Goal: Information Seeking & Learning: Find contact information

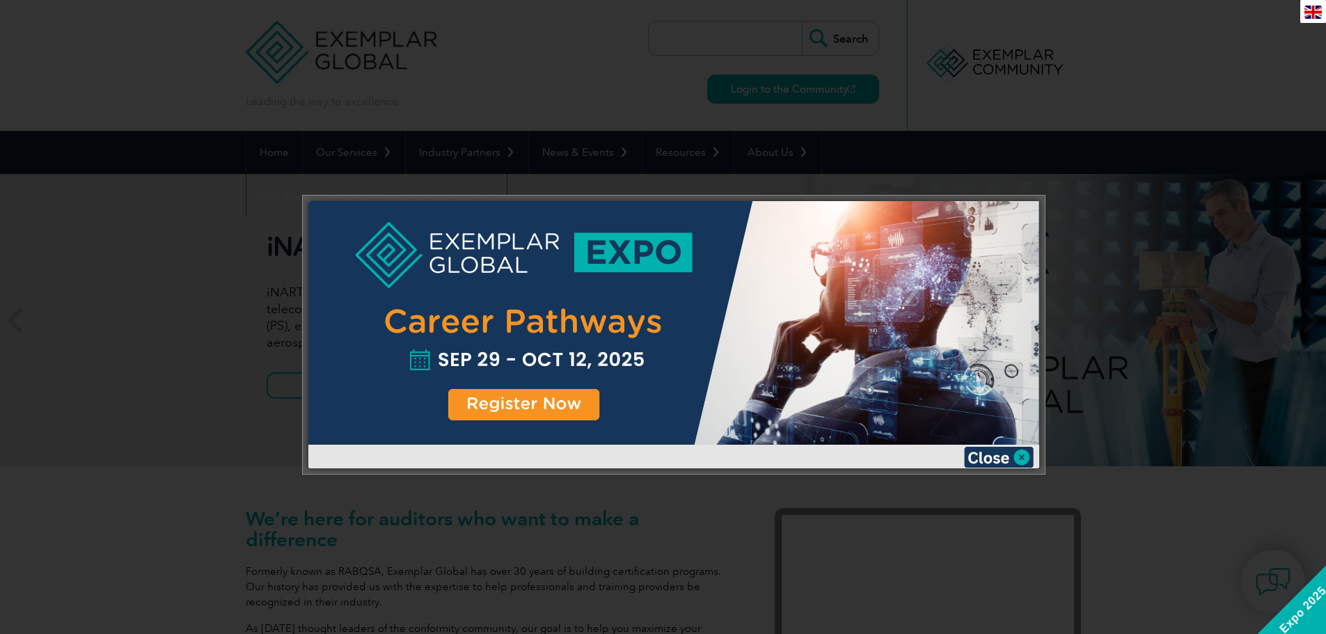
click at [641, 269] on div at bounding box center [673, 323] width 731 height 244
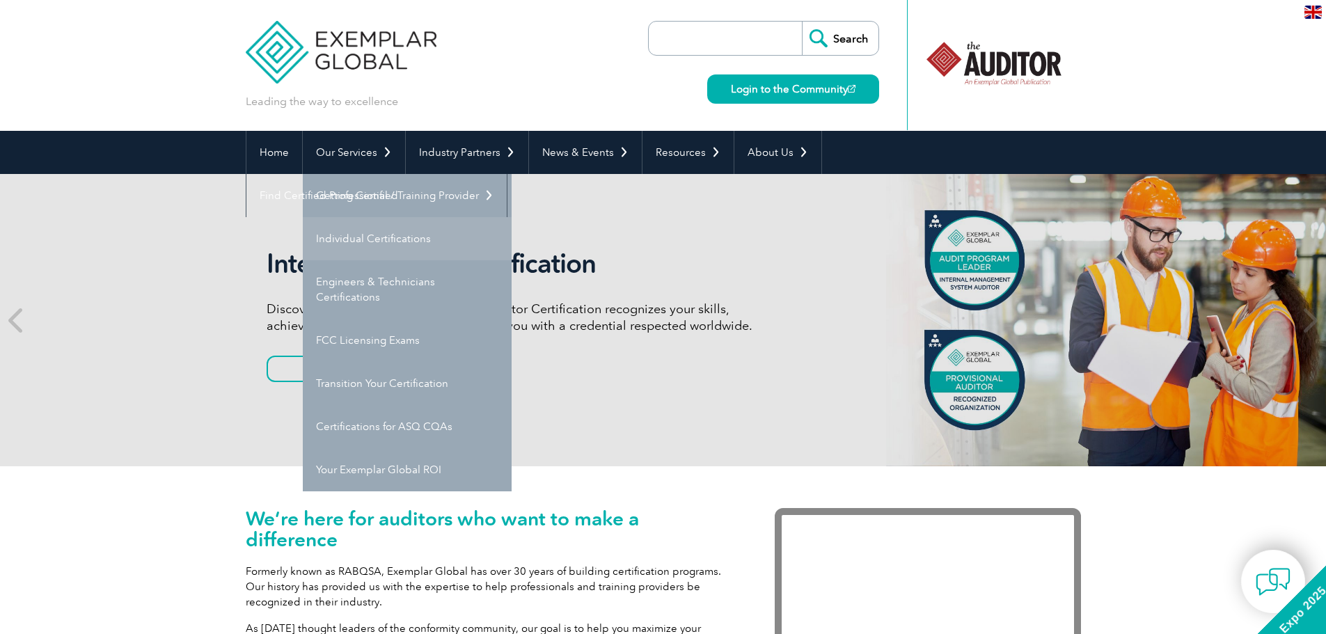
click at [362, 243] on link "Individual Certifications" at bounding box center [407, 238] width 209 height 43
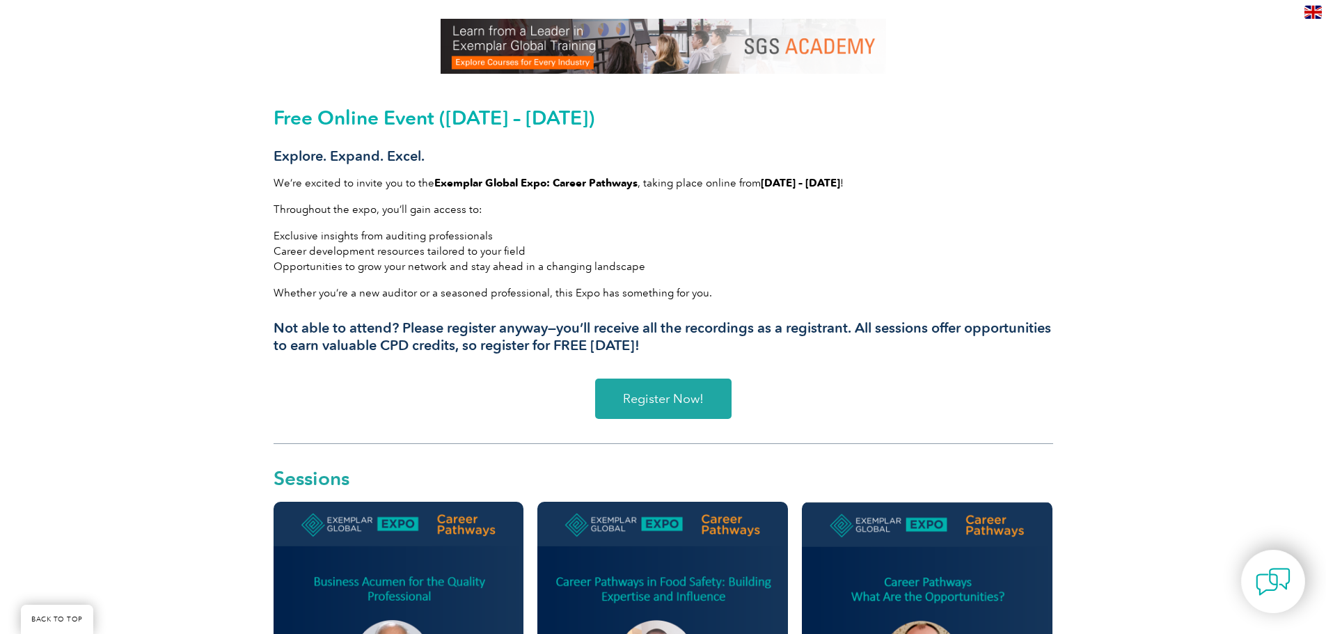
scroll to position [349, 0]
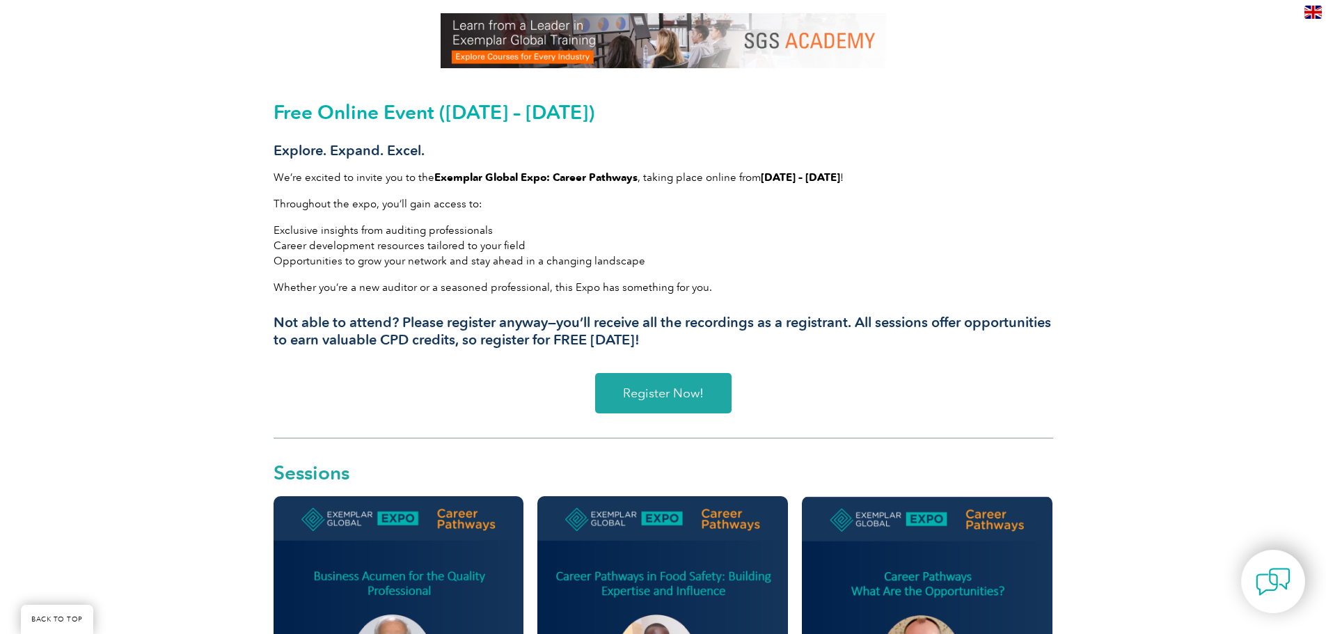
click at [698, 396] on span "Register Now!" at bounding box center [663, 393] width 81 height 13
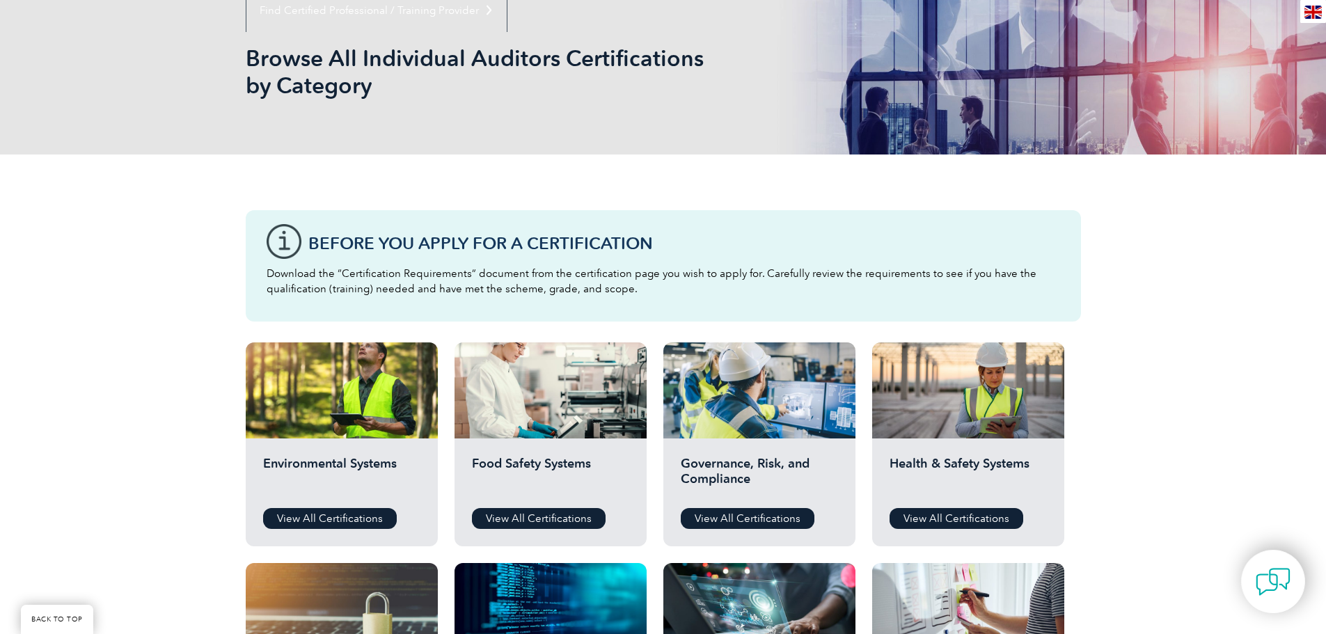
scroll to position [278, 0]
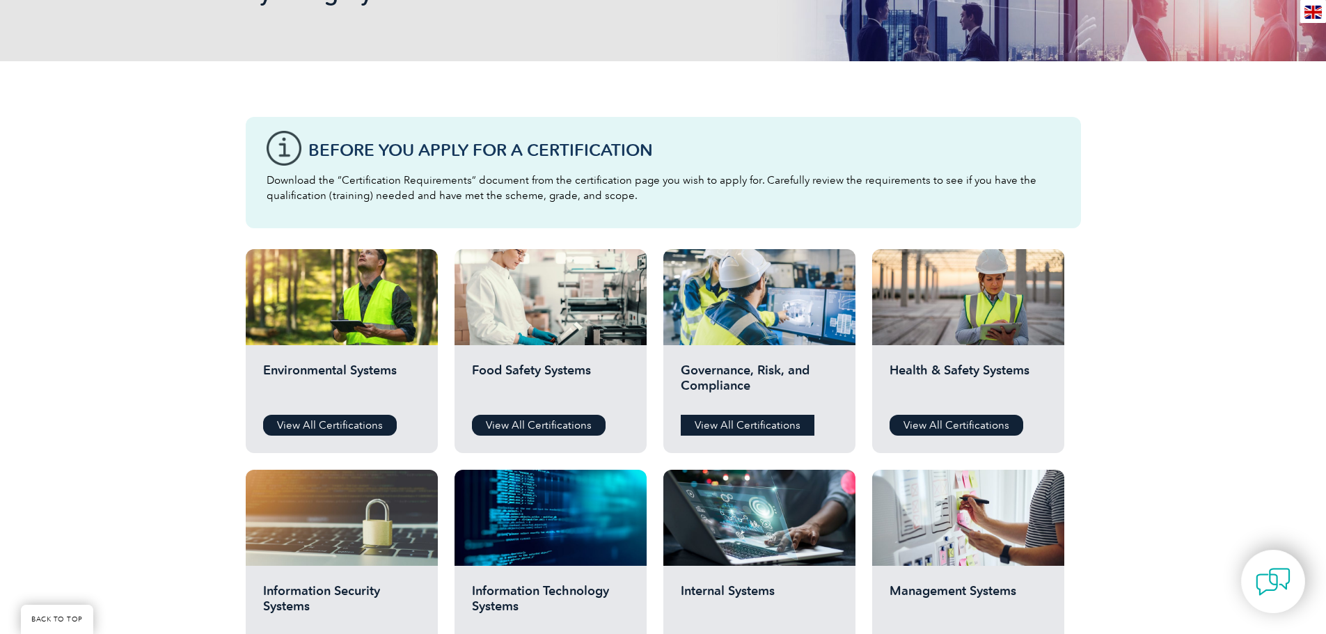
click at [771, 427] on link "View All Certifications" at bounding box center [748, 425] width 134 height 21
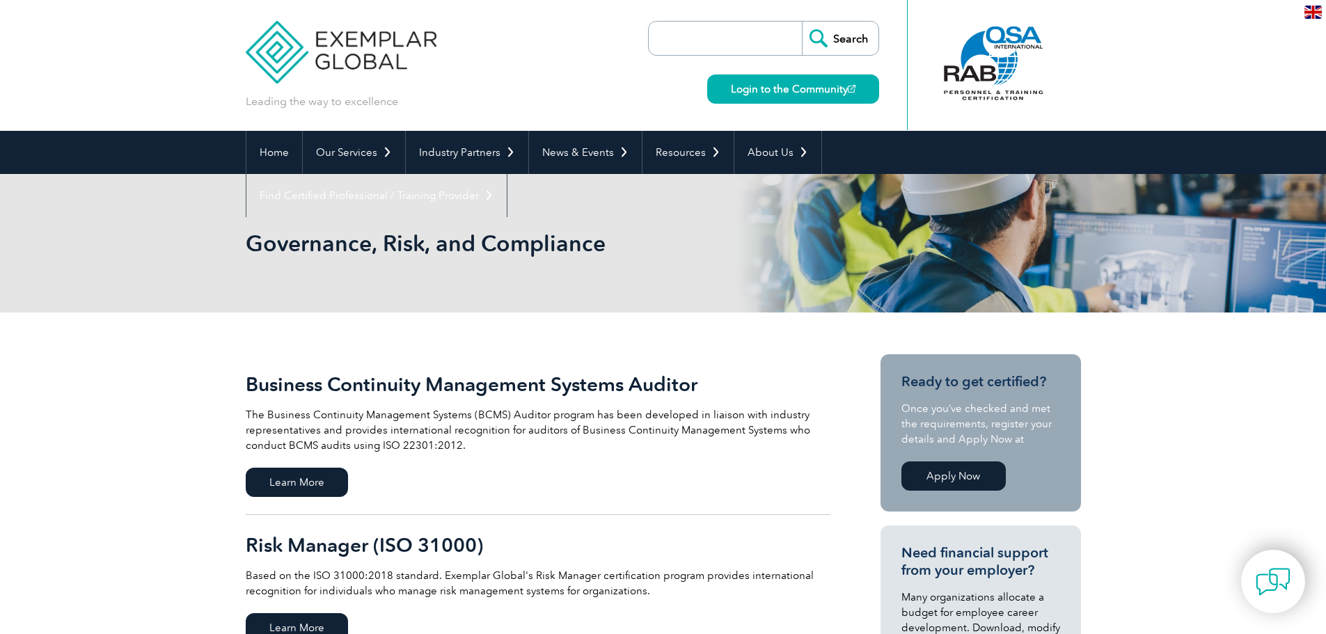
click at [711, 40] on input "search" at bounding box center [729, 38] width 146 height 33
type input "SA8000"
click at [802, 22] on input "Search" at bounding box center [840, 38] width 77 height 33
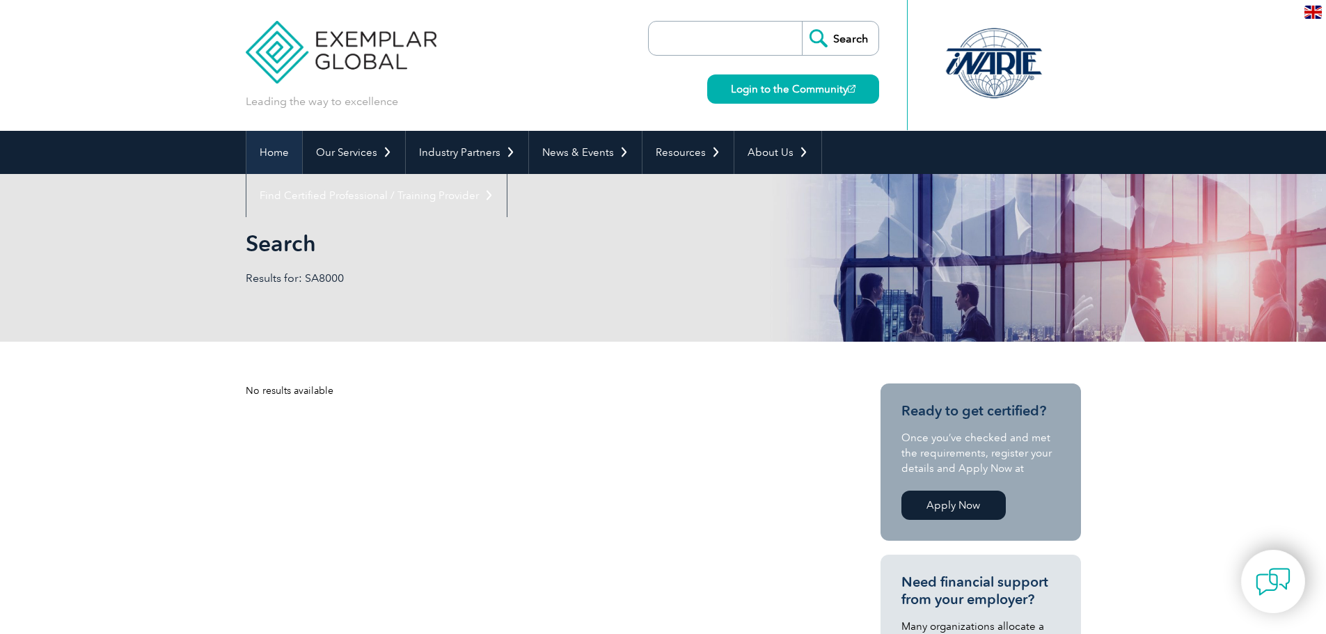
click at [277, 150] on link "Home" at bounding box center [274, 152] width 56 height 43
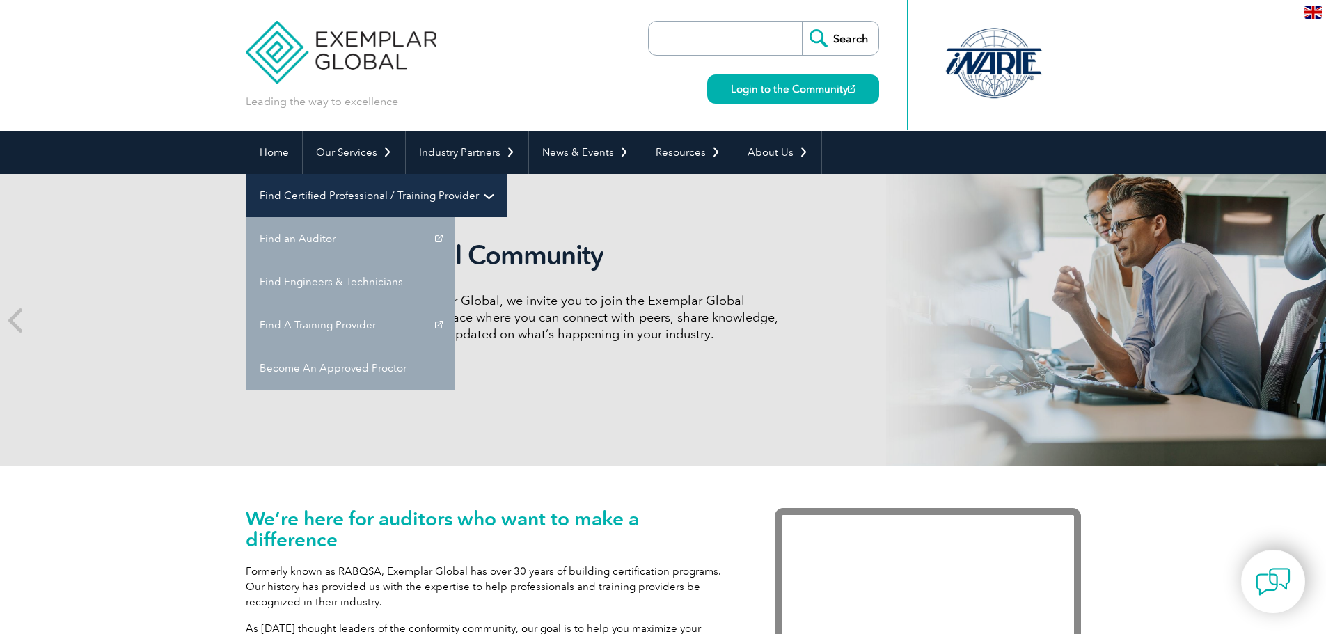
click at [507, 174] on link "Find Certified Professional / Training Provider" at bounding box center [376, 195] width 260 height 43
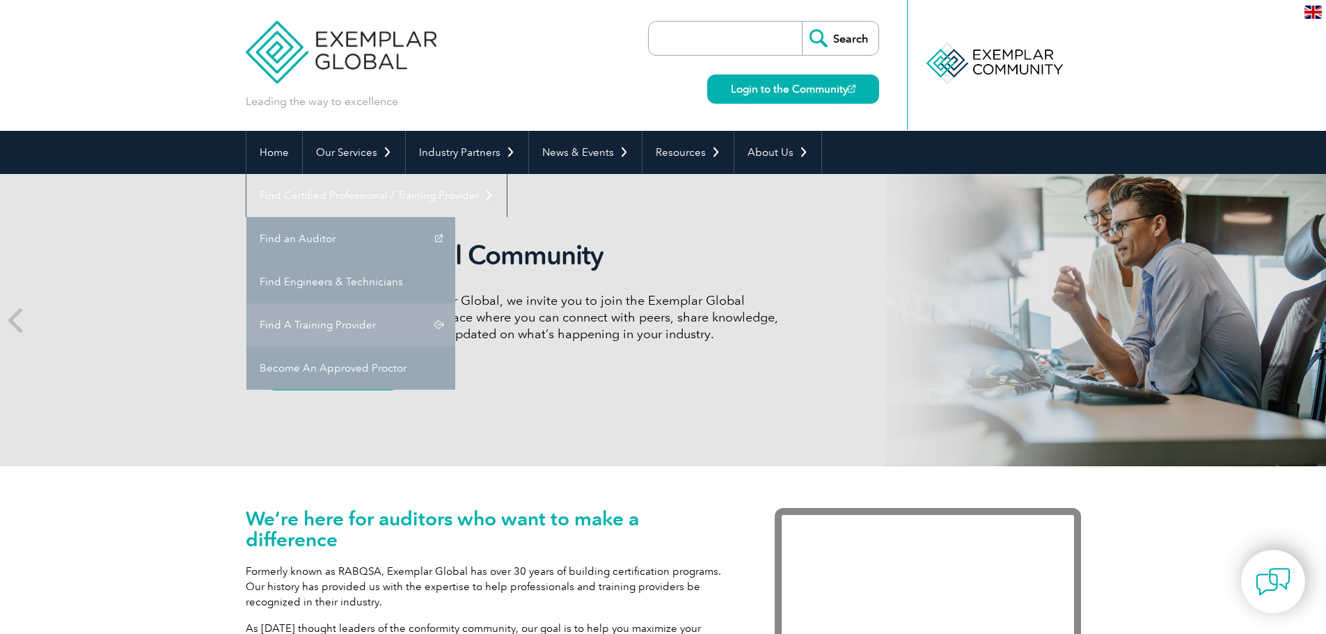
click at [455, 304] on link "Find A Training Provider" at bounding box center [350, 325] width 209 height 43
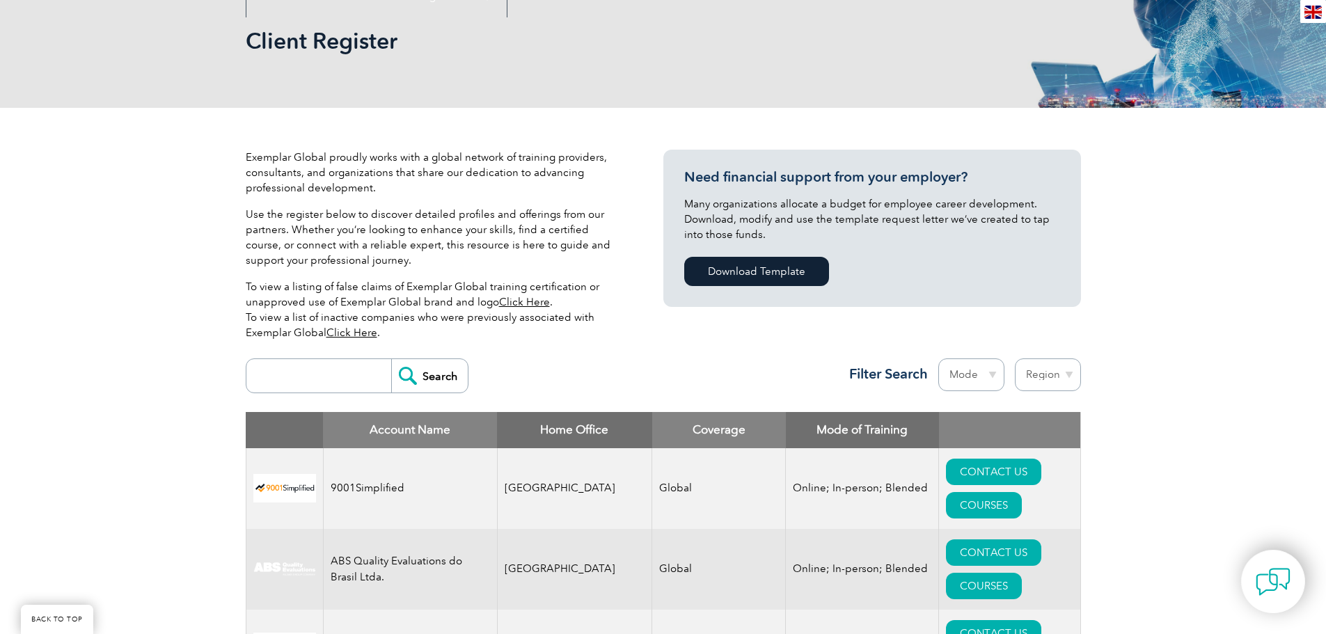
scroll to position [348, 0]
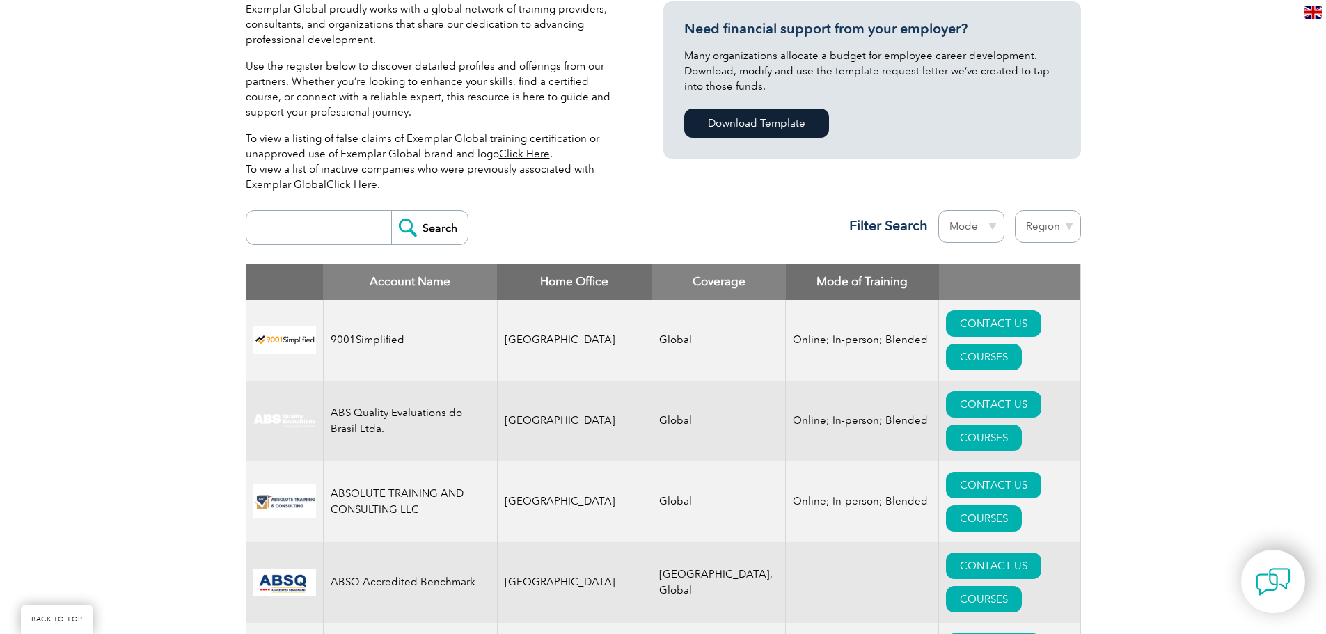
click at [356, 229] on input "search" at bounding box center [322, 227] width 138 height 33
type input "india"
click at [391, 211] on input "Search" at bounding box center [429, 227] width 77 height 33
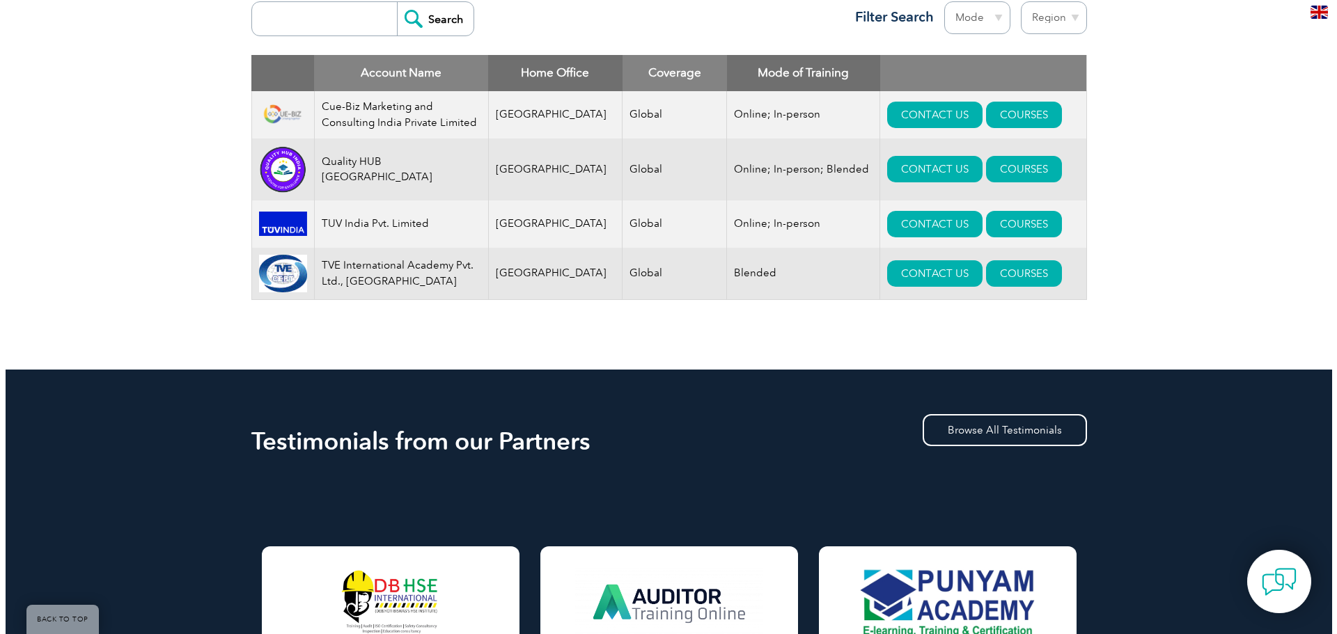
scroll to position [487, 0]
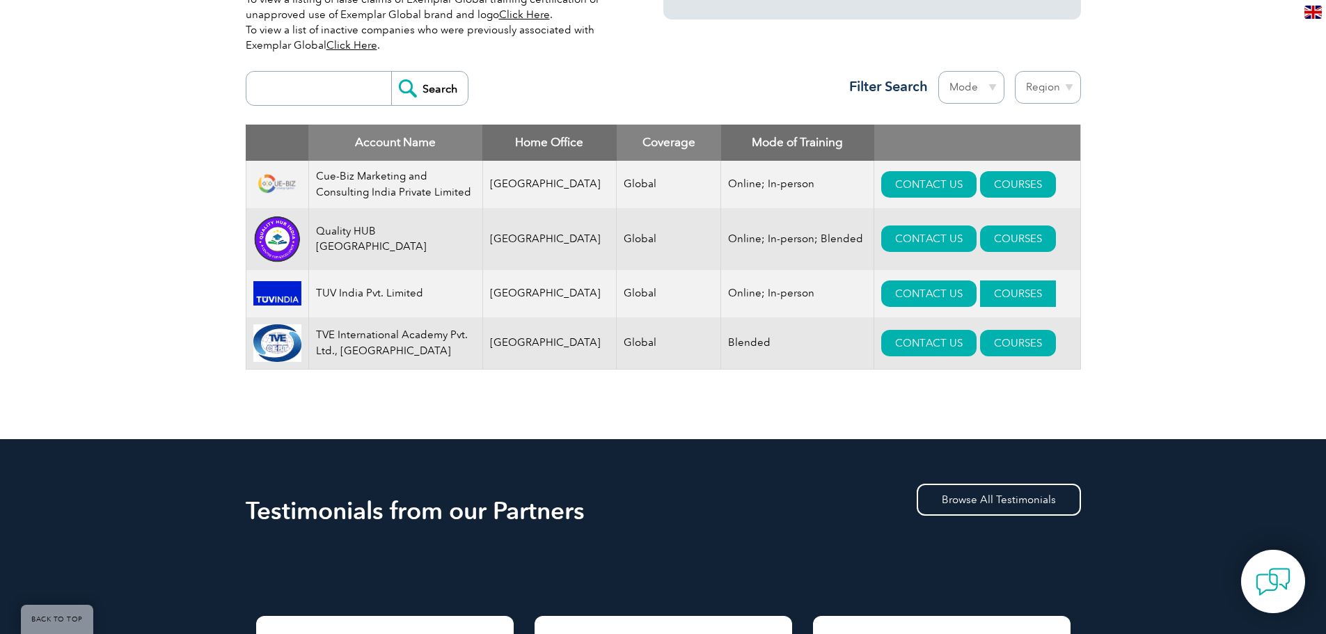
click at [992, 300] on link "COURSES" at bounding box center [1018, 294] width 76 height 26
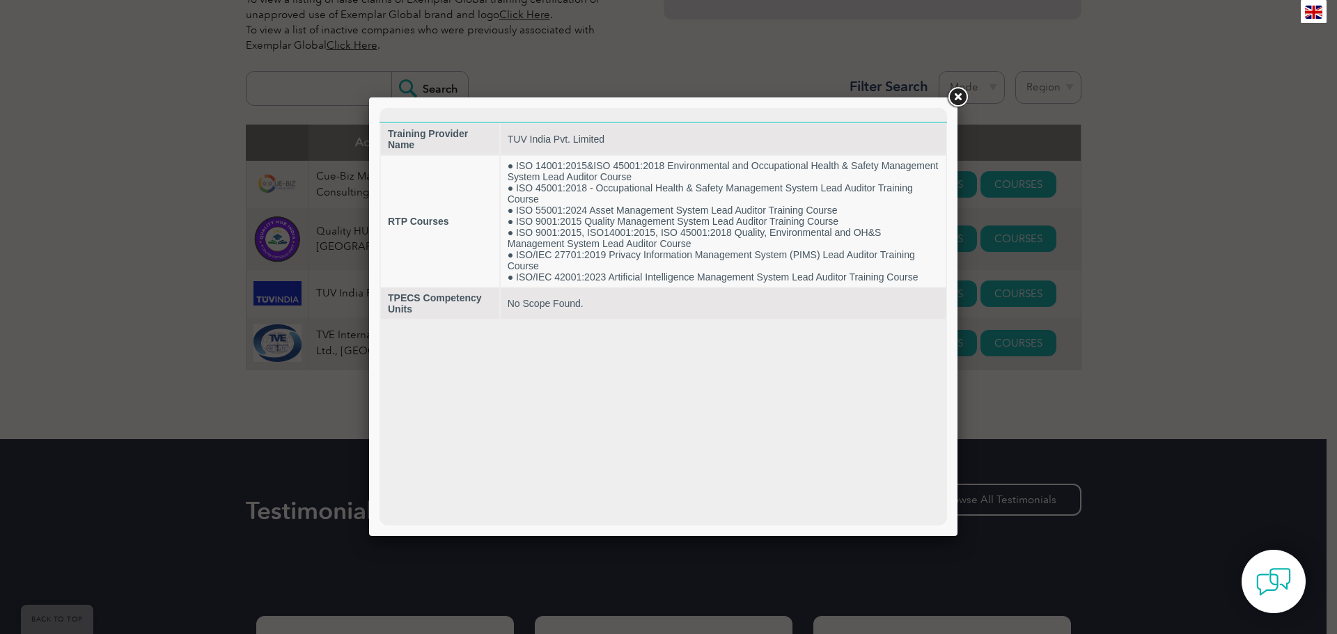
scroll to position [0, 0]
click at [957, 97] on link at bounding box center [957, 97] width 25 height 25
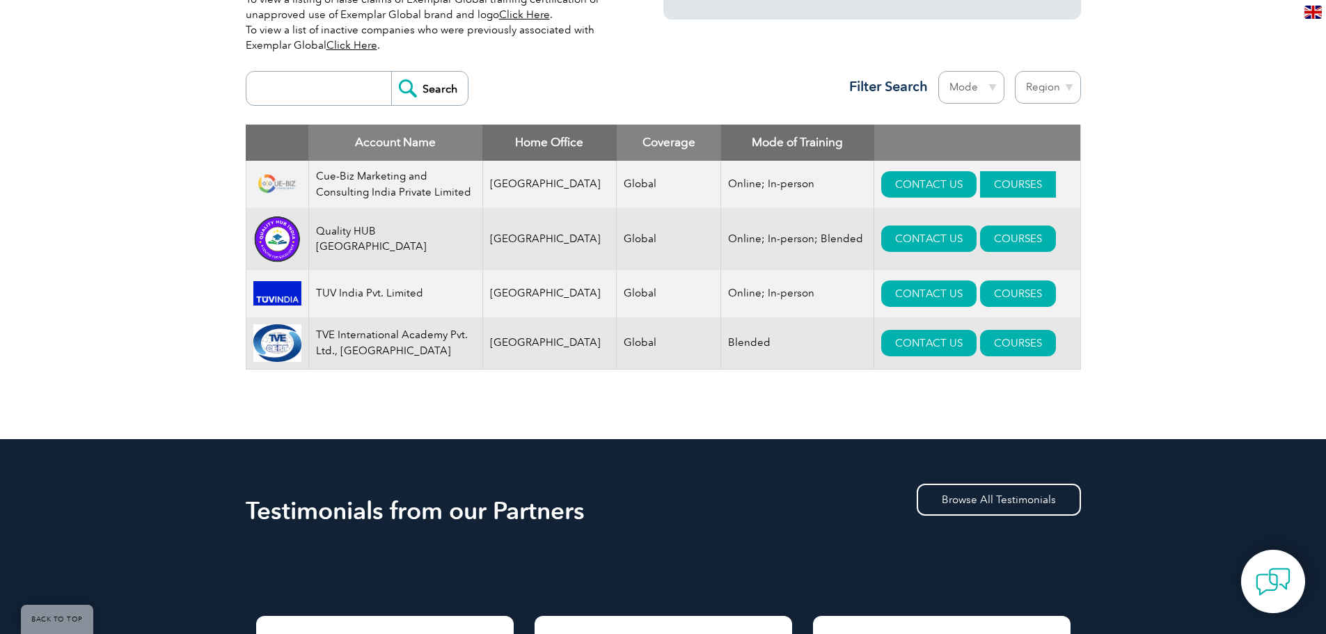
click at [1012, 183] on link "COURSES" at bounding box center [1018, 184] width 76 height 26
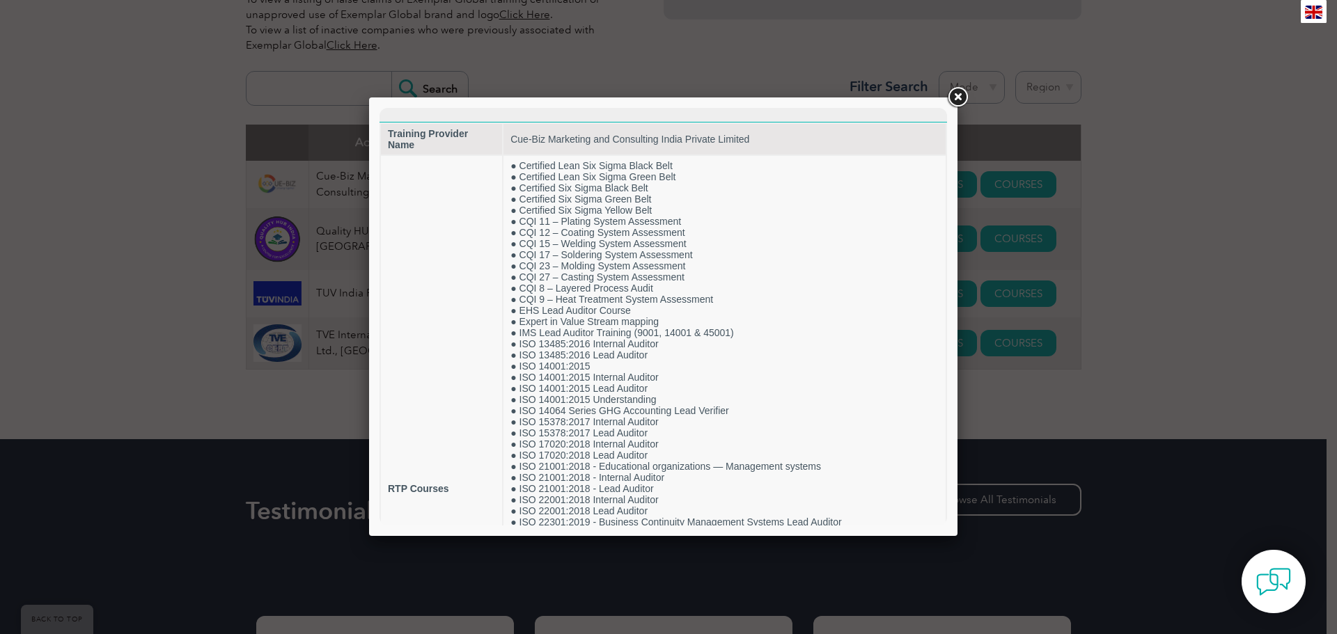
click at [965, 97] on link at bounding box center [957, 97] width 25 height 25
